Goal: Navigation & Orientation: Find specific page/section

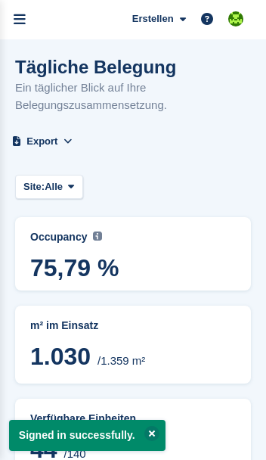
click at [26, 23] on link "menu" at bounding box center [19, 19] width 39 height 39
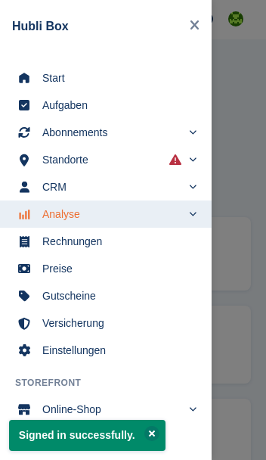
click at [44, 87] on span "Start" at bounding box center [115, 77] width 147 height 21
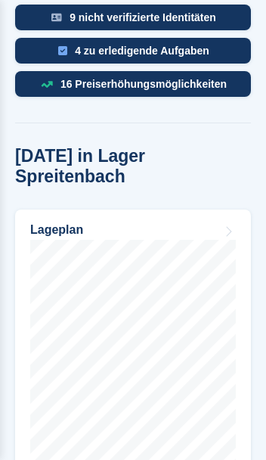
scroll to position [760, 0]
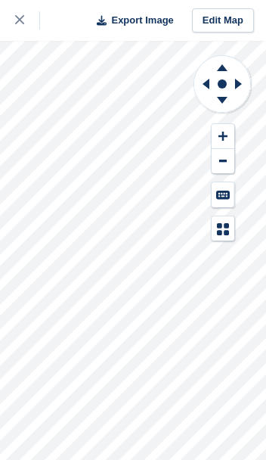
scroll to position [20, 0]
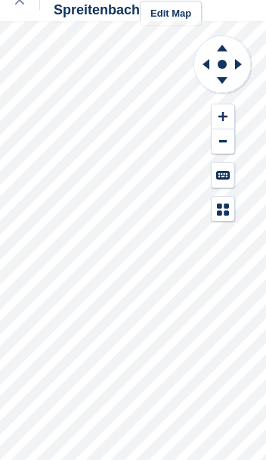
click at [25, 11] on link at bounding box center [20, 0] width 40 height 41
